Goal: Task Accomplishment & Management: Manage account settings

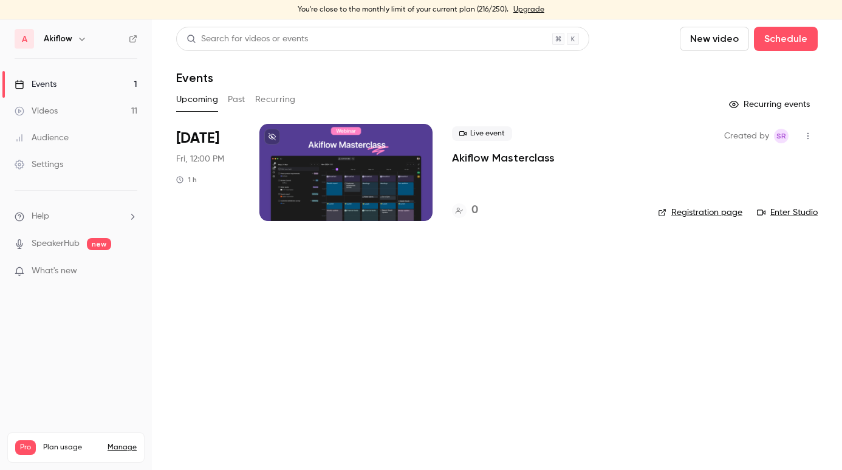
click at [476, 156] on p "Akiflow Masterclass" at bounding box center [503, 158] width 103 height 15
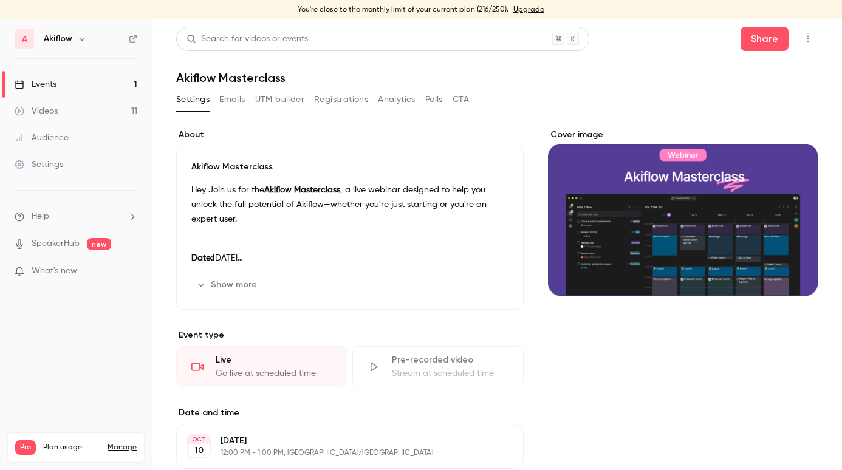
click at [244, 282] on button "Show more" at bounding box center [227, 284] width 73 height 19
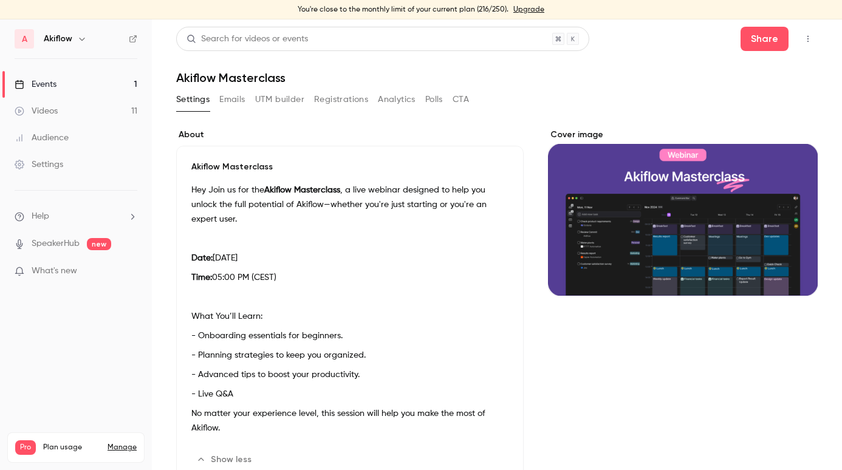
click at [236, 99] on button "Emails" at bounding box center [232, 99] width 26 height 19
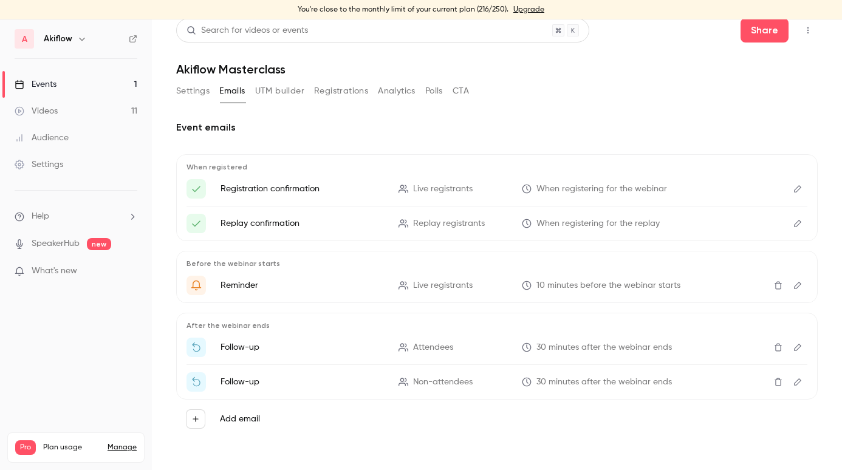
scroll to position [9, 0]
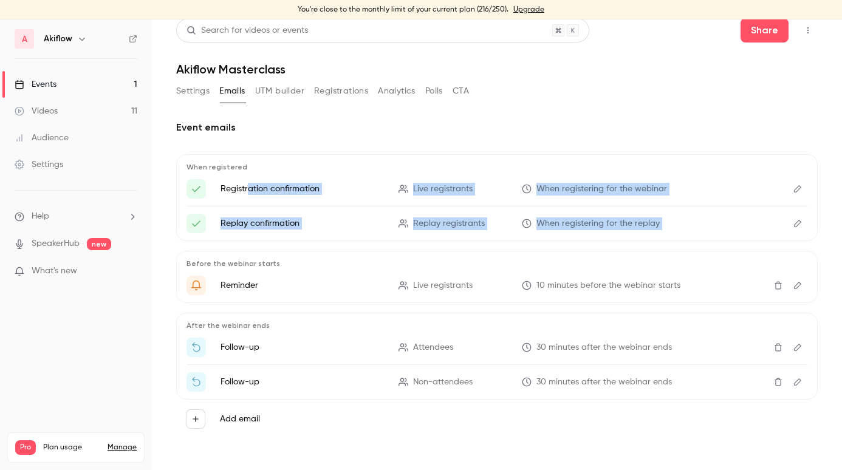
drag, startPoint x: 248, startPoint y: 186, endPoint x: 310, endPoint y: 253, distance: 90.7
click at [313, 253] on div "When registered Registration confirmation Live registrants When registering for…" at bounding box center [496, 296] width 641 height 284
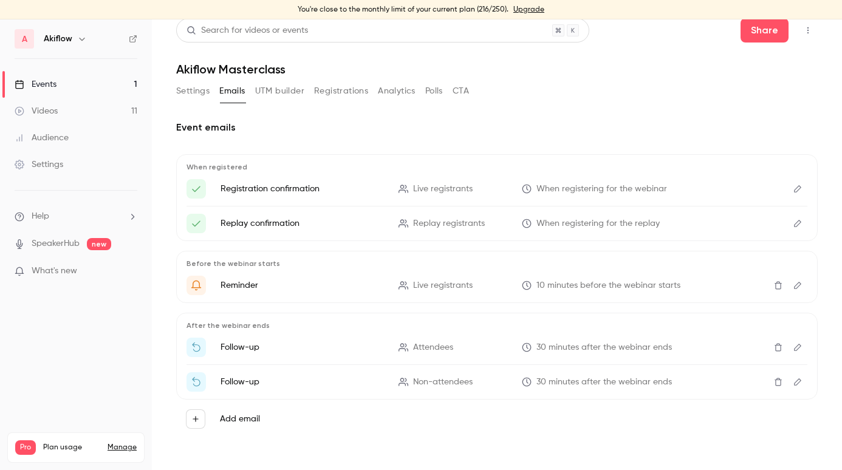
click at [406, 128] on h2 "Event emails" at bounding box center [496, 127] width 641 height 15
click at [272, 89] on button "UTM builder" at bounding box center [279, 90] width 49 height 19
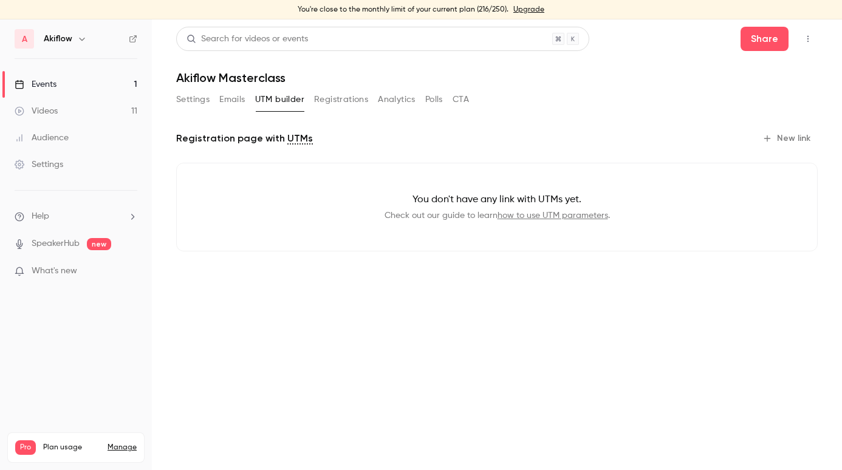
click at [344, 98] on button "Registrations" at bounding box center [341, 99] width 54 height 19
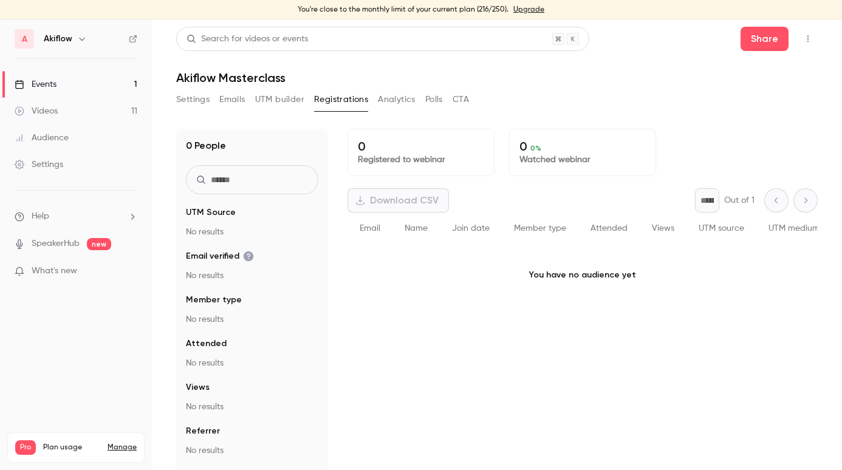
click at [402, 101] on button "Analytics" at bounding box center [397, 99] width 38 height 19
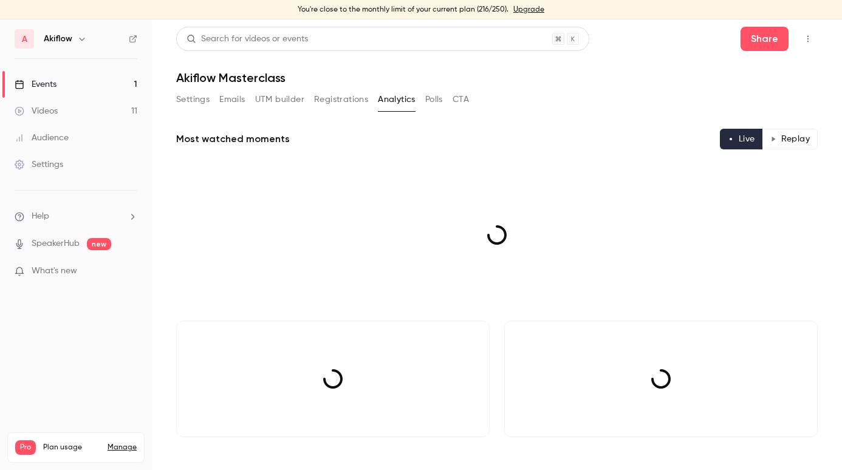
click at [434, 100] on button "Polls" at bounding box center [434, 99] width 18 height 19
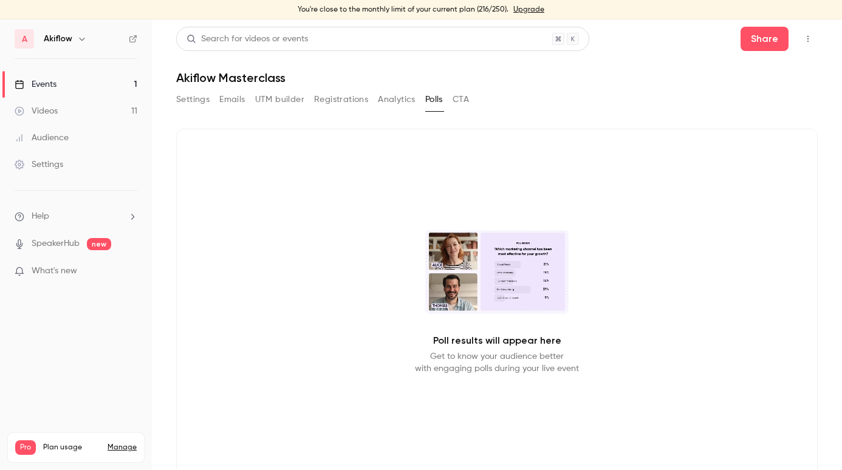
click at [465, 101] on button "CTA" at bounding box center [461, 99] width 16 height 19
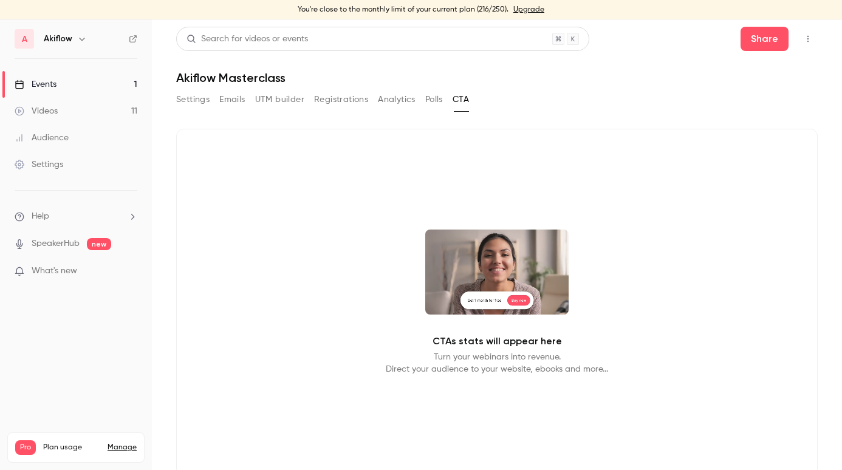
click at [99, 112] on link "Videos 11" at bounding box center [76, 111] width 152 height 27
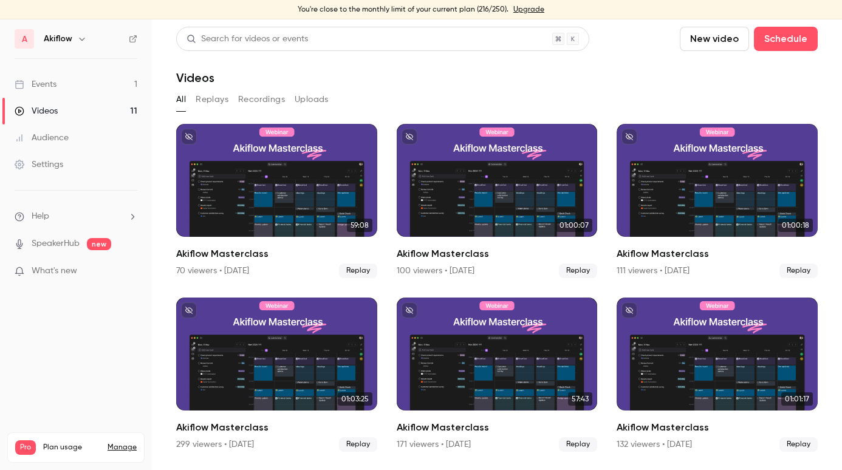
click at [83, 89] on link "Events 1" at bounding box center [76, 84] width 152 height 27
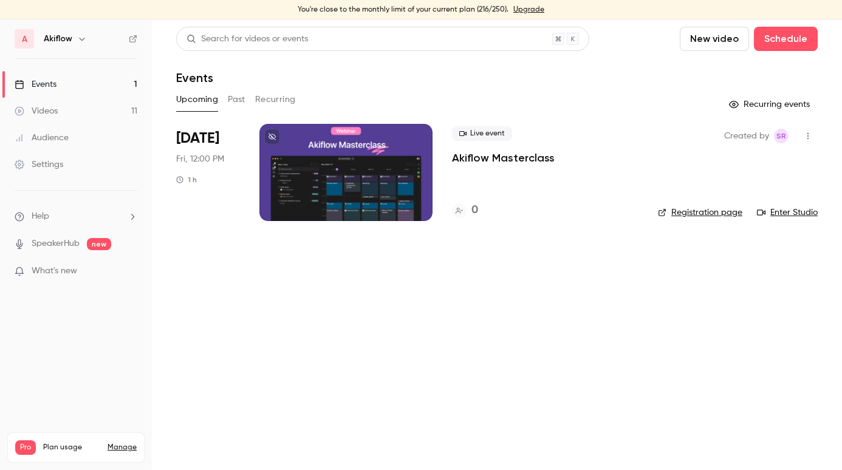
click at [234, 97] on button "Past" at bounding box center [237, 99] width 18 height 19
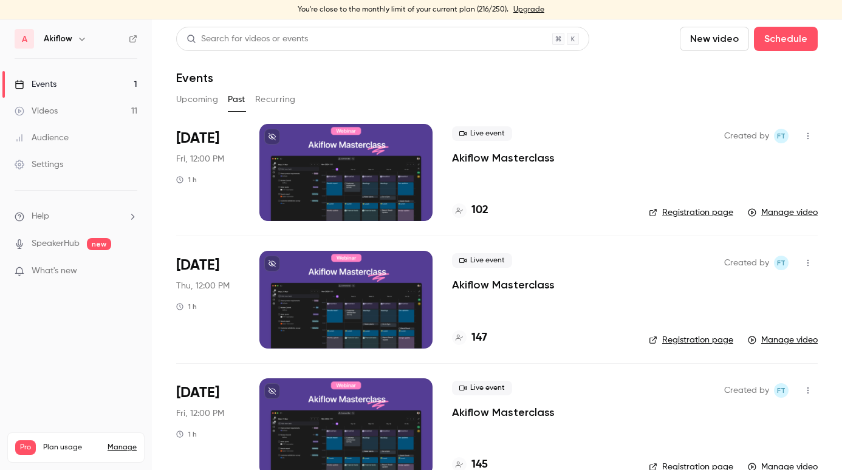
click at [217, 159] on span "Fri, 12:00 PM" at bounding box center [200, 159] width 48 height 12
click at [517, 160] on p "Akiflow Masterclass" at bounding box center [503, 158] width 103 height 15
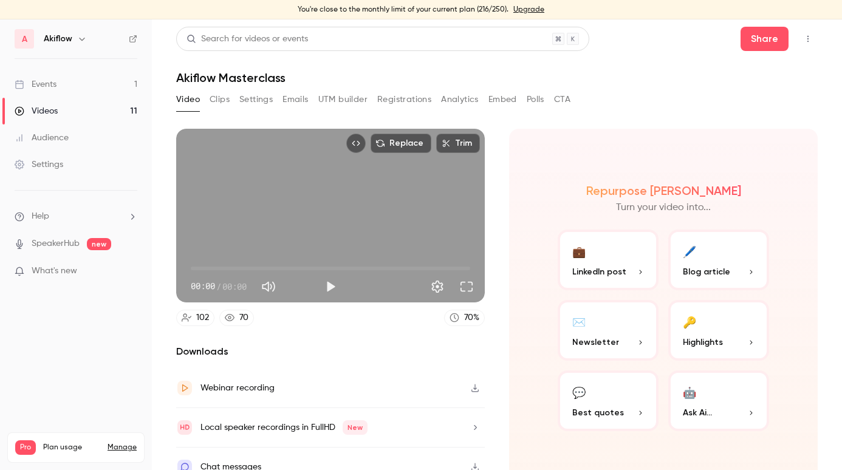
click at [564, 98] on button "CTA" at bounding box center [562, 99] width 16 height 19
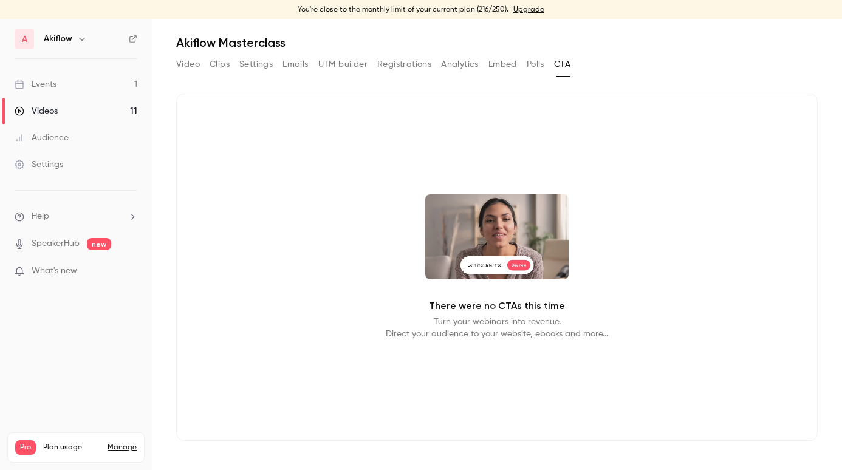
scroll to position [35, 0]
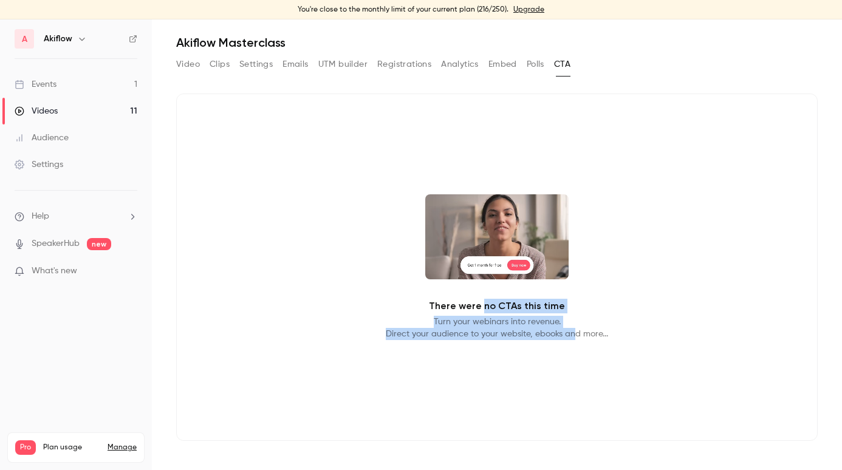
drag, startPoint x: 487, startPoint y: 301, endPoint x: 572, endPoint y: 330, distance: 89.9
click at [573, 330] on div "There were no CTAs this time Turn your webinars into revenue. Direct your audie…" at bounding box center [496, 267] width 641 height 347
click at [572, 330] on p "Turn your webinars into revenue. Direct your audience to your website, ebooks a…" at bounding box center [497, 328] width 222 height 24
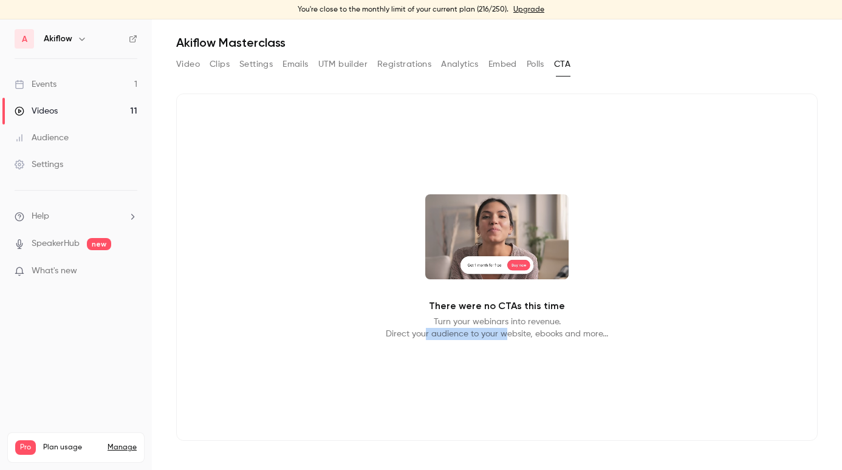
drag, startPoint x: 426, startPoint y: 332, endPoint x: 532, endPoint y: 332, distance: 105.7
click at [530, 332] on p "Turn your webinars into revenue. Direct your audience to your website, ebooks a…" at bounding box center [497, 328] width 222 height 24
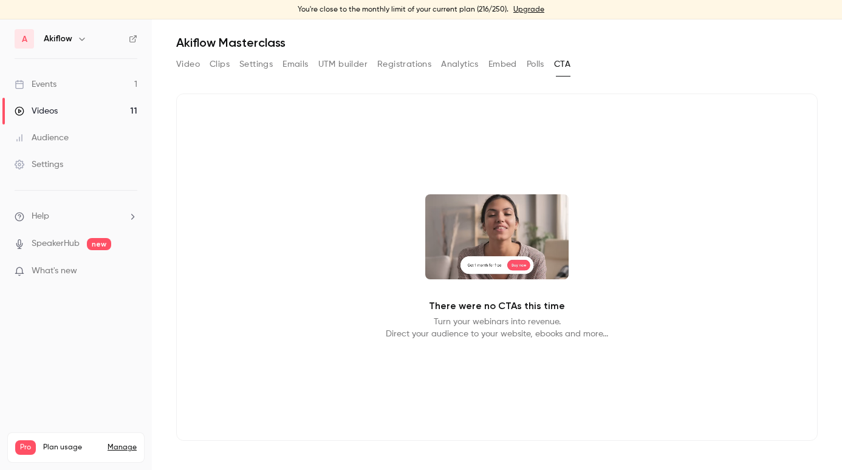
click at [532, 332] on p "Turn your webinars into revenue. Direct your audience to your website, ebooks a…" at bounding box center [497, 328] width 222 height 24
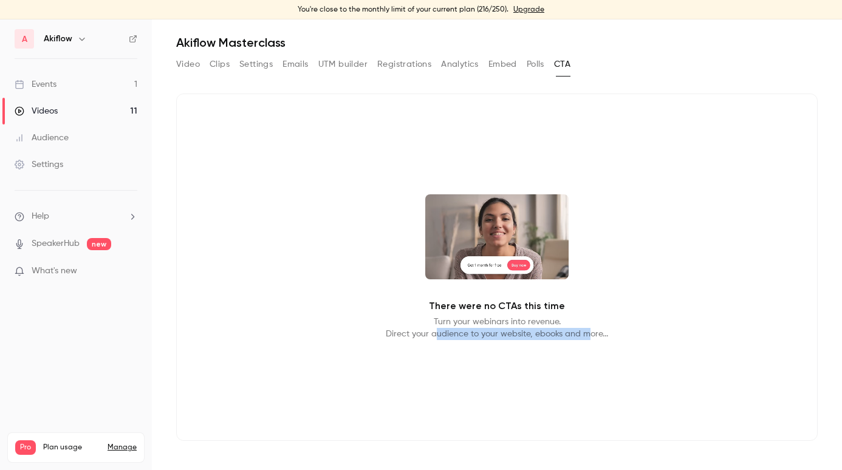
drag, startPoint x: 586, startPoint y: 332, endPoint x: 434, endPoint y: 332, distance: 151.3
click at [434, 332] on p "Turn your webinars into revenue. Direct your audience to your website, ebooks a…" at bounding box center [497, 328] width 222 height 24
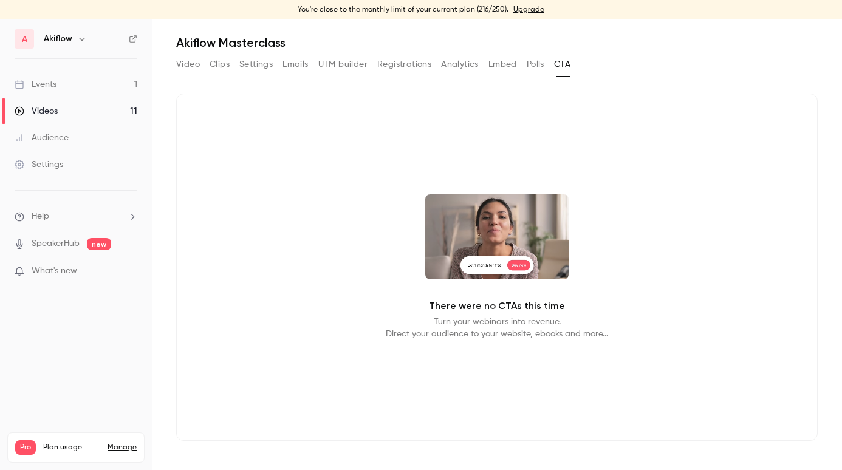
click at [451, 358] on div "There were no CTAs this time Turn your webinars into revenue. Direct your audie…" at bounding box center [496, 267] width 641 height 347
click at [108, 88] on link "Events 1" at bounding box center [76, 84] width 152 height 27
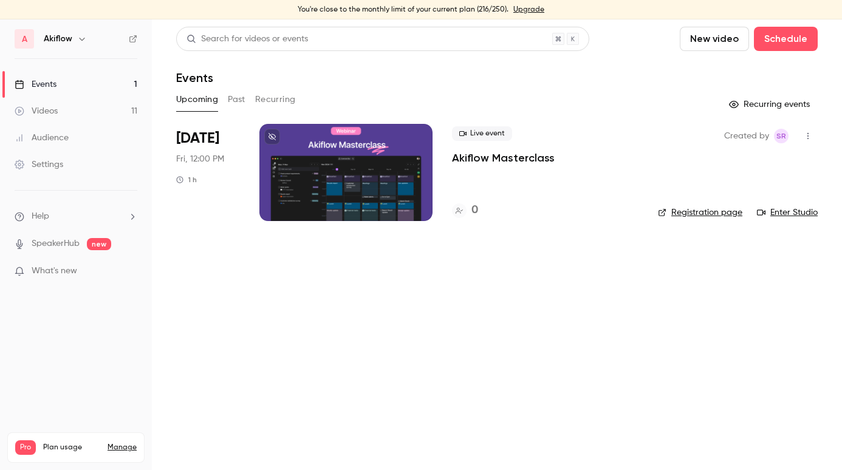
click at [706, 210] on link "Registration page" at bounding box center [700, 213] width 84 height 12
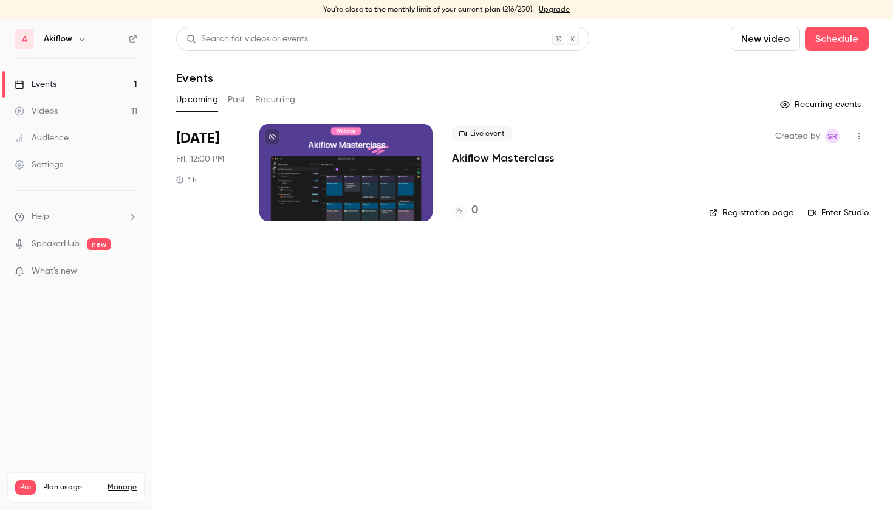
click at [479, 156] on p "Akiflow Masterclass" at bounding box center [503, 158] width 103 height 15
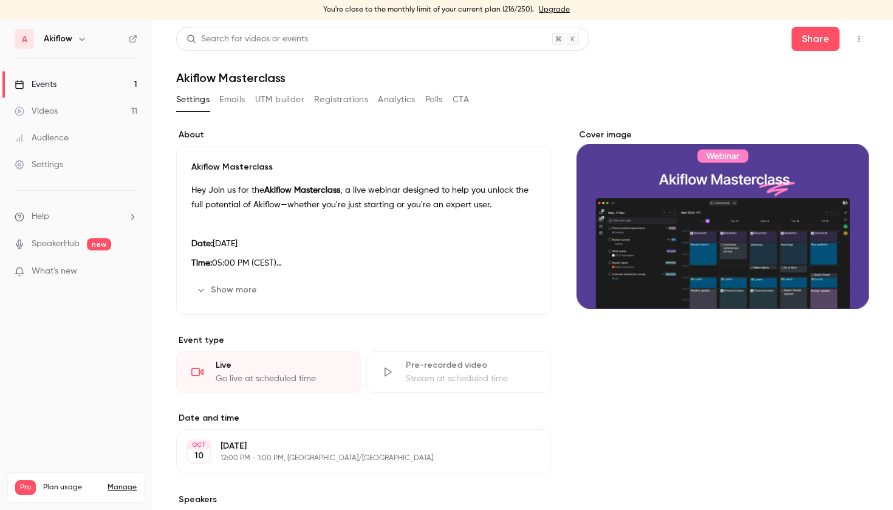
click at [352, 102] on button "Registrations" at bounding box center [341, 99] width 54 height 19
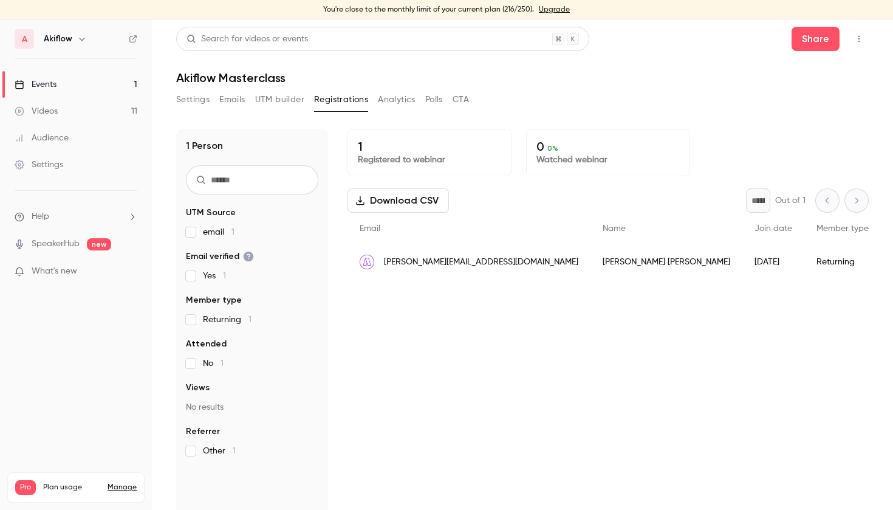
click at [115, 92] on link "Events 1" at bounding box center [76, 84] width 152 height 27
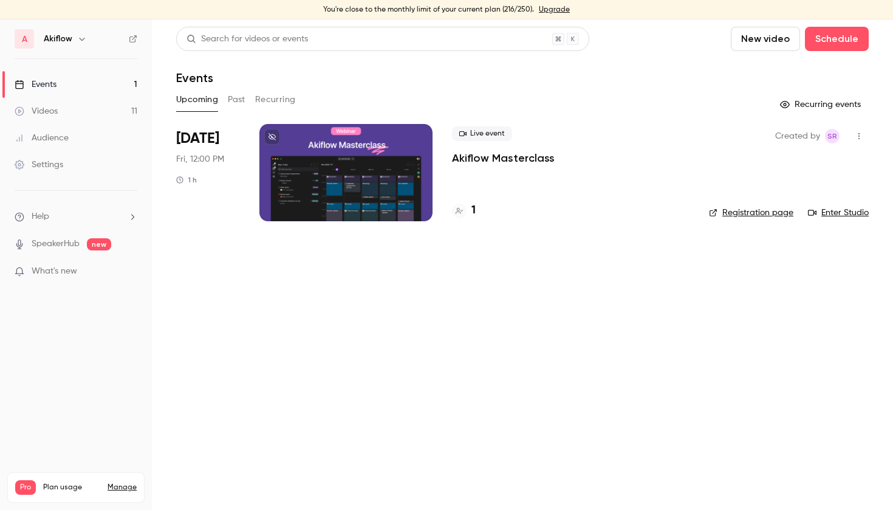
click at [841, 132] on icon "button" at bounding box center [859, 136] width 10 height 9
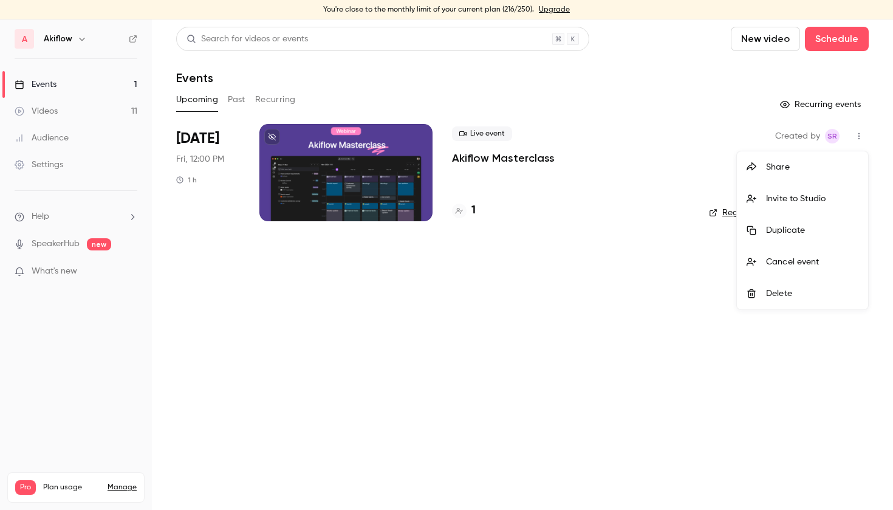
click at [589, 344] on div at bounding box center [446, 255] width 893 height 510
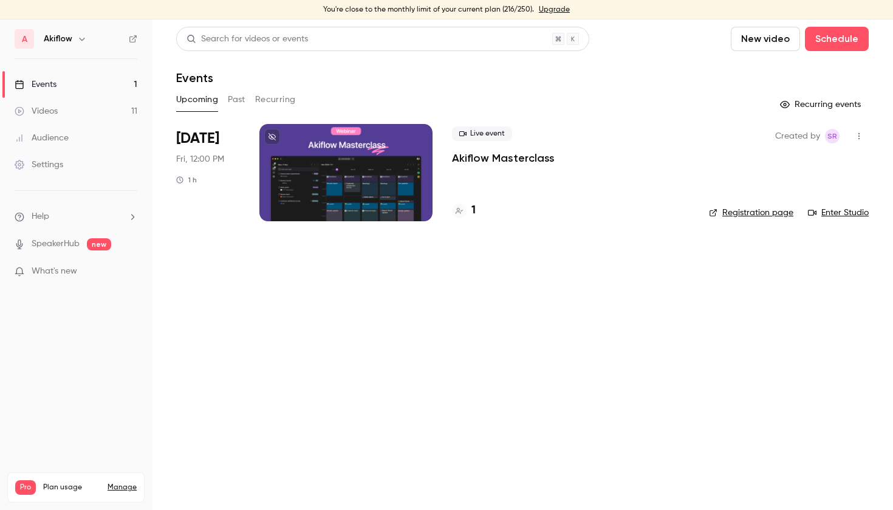
click at [534, 162] on p "Akiflow Masterclass" at bounding box center [503, 158] width 103 height 15
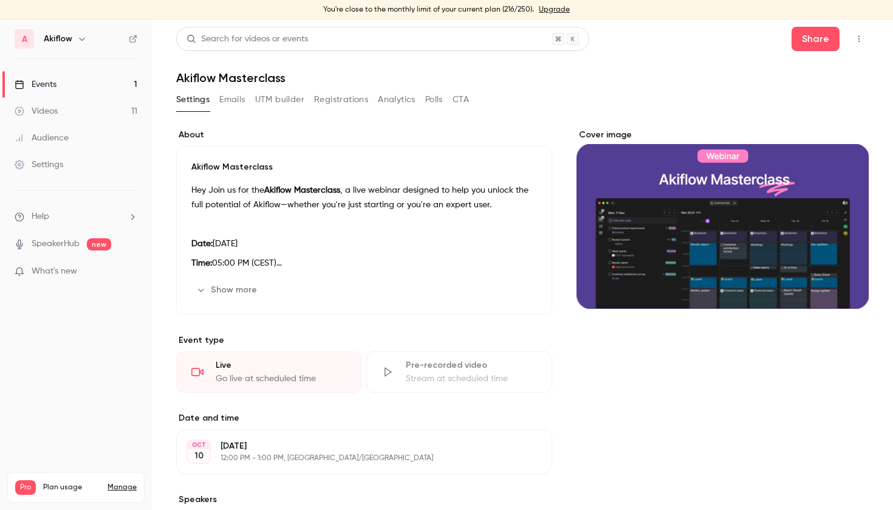
click at [254, 288] on button "Show more" at bounding box center [227, 289] width 73 height 19
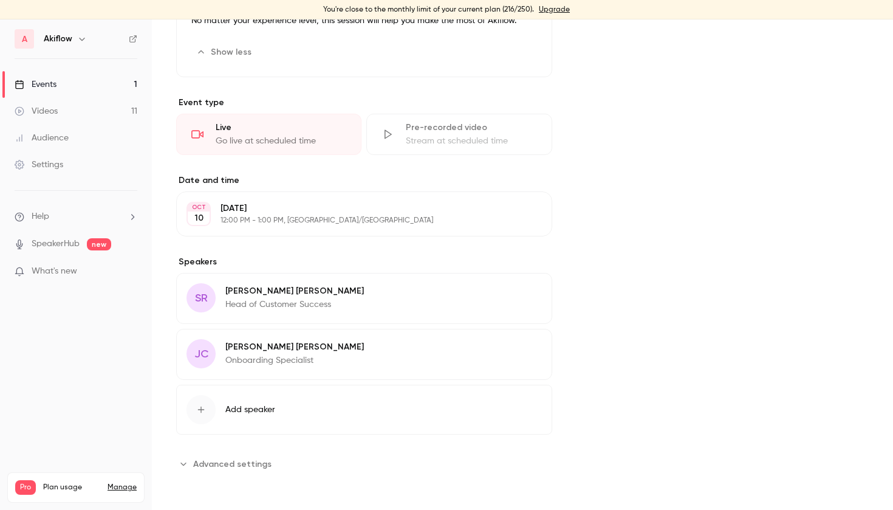
scroll to position [378, 0]
click at [245, 459] on span "Advanced settings" at bounding box center [232, 463] width 78 height 13
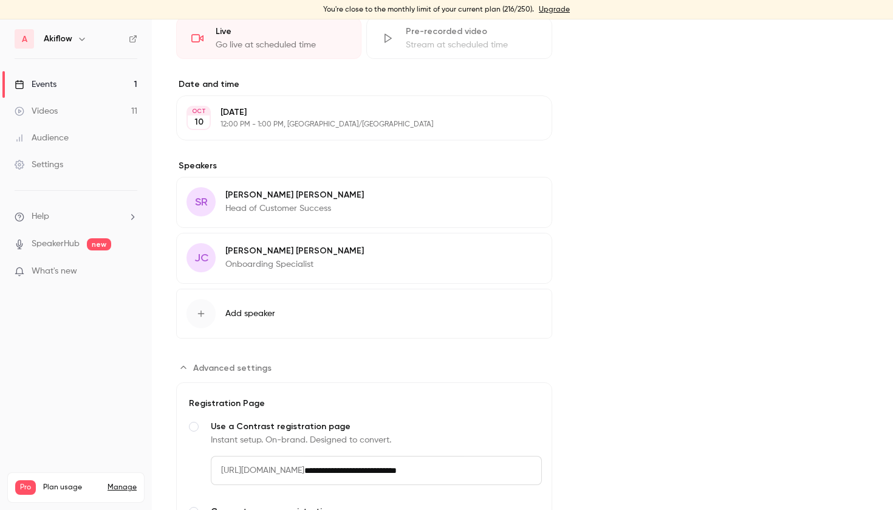
scroll to position [608, 0]
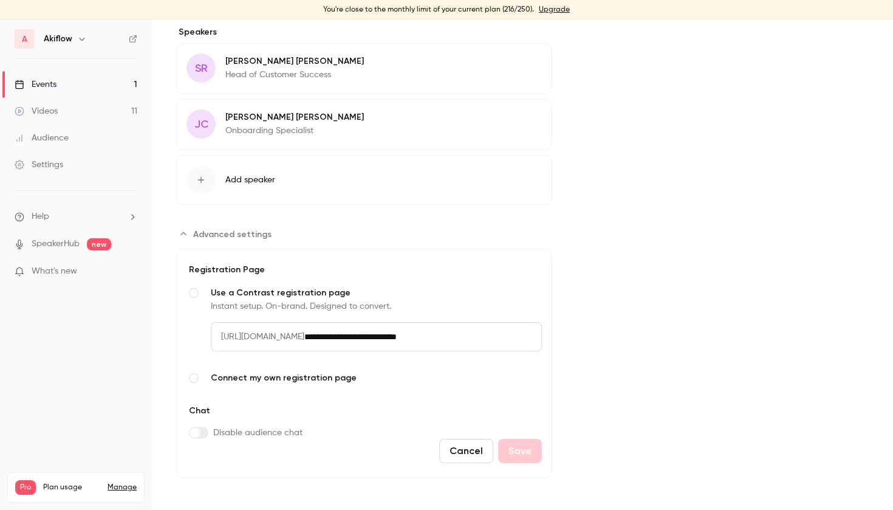
click at [496, 344] on input "**********" at bounding box center [423, 336] width 238 height 29
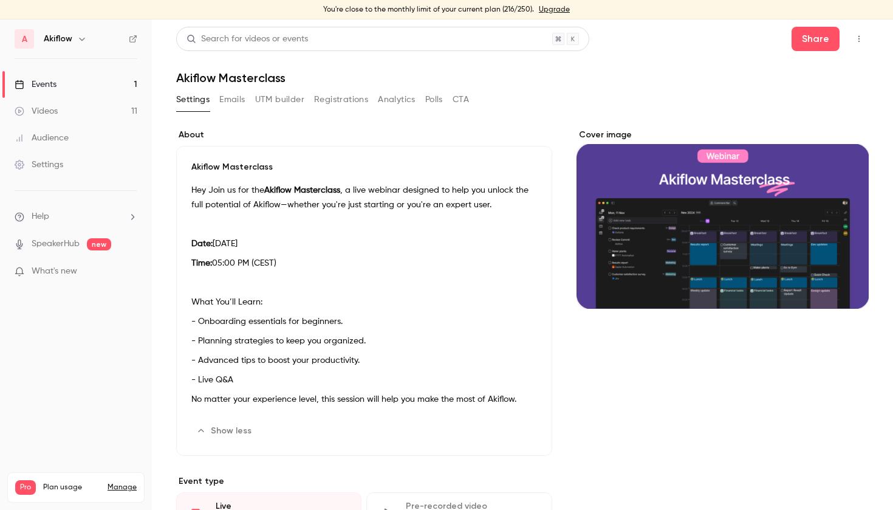
scroll to position [0, 0]
click at [88, 90] on link "Events 1" at bounding box center [76, 84] width 152 height 27
